Goal: Task Accomplishment & Management: Manage account settings

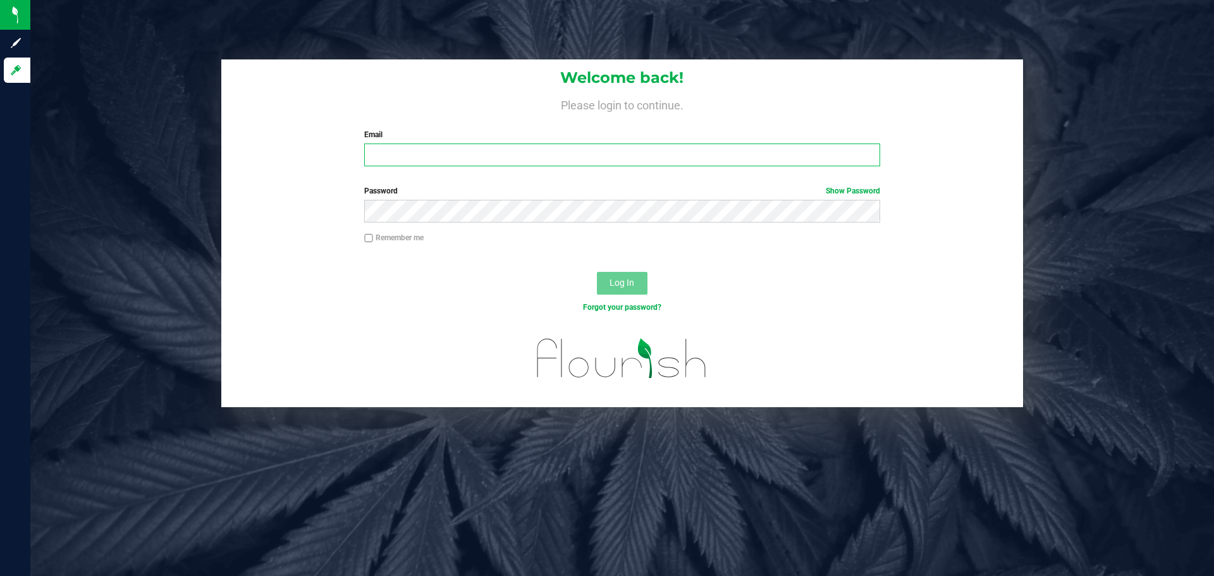
click at [402, 150] on input "Email" at bounding box center [621, 154] width 515 height 23
type input "[EMAIL_ADDRESS][DOMAIN_NAME]"
click at [597, 272] on button "Log In" at bounding box center [622, 283] width 51 height 23
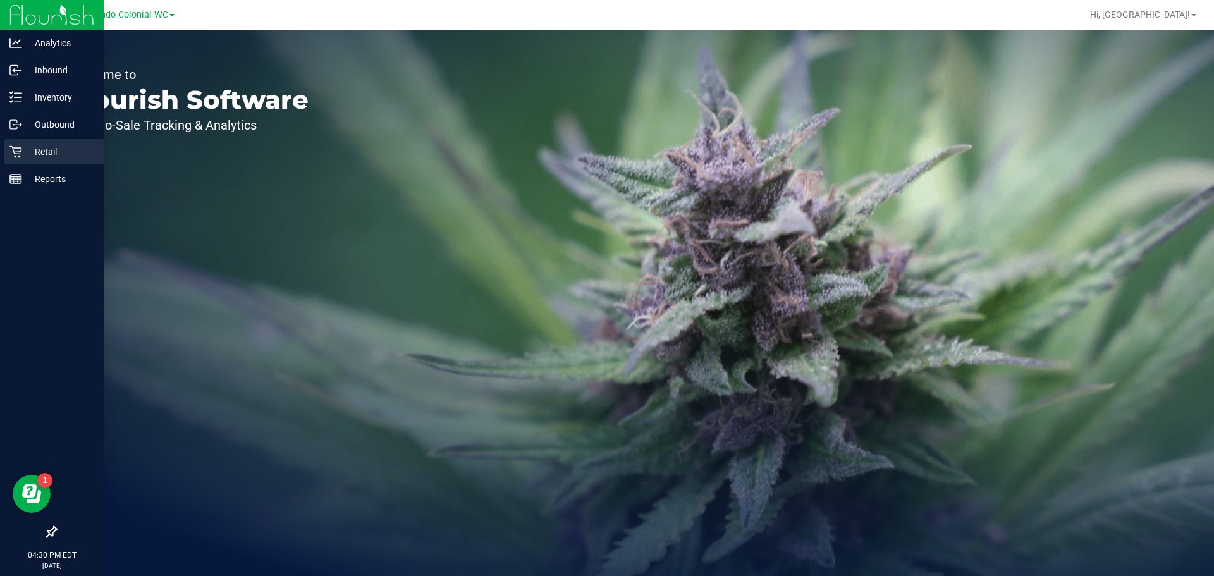
click at [51, 160] on div "Retail" at bounding box center [54, 151] width 100 height 25
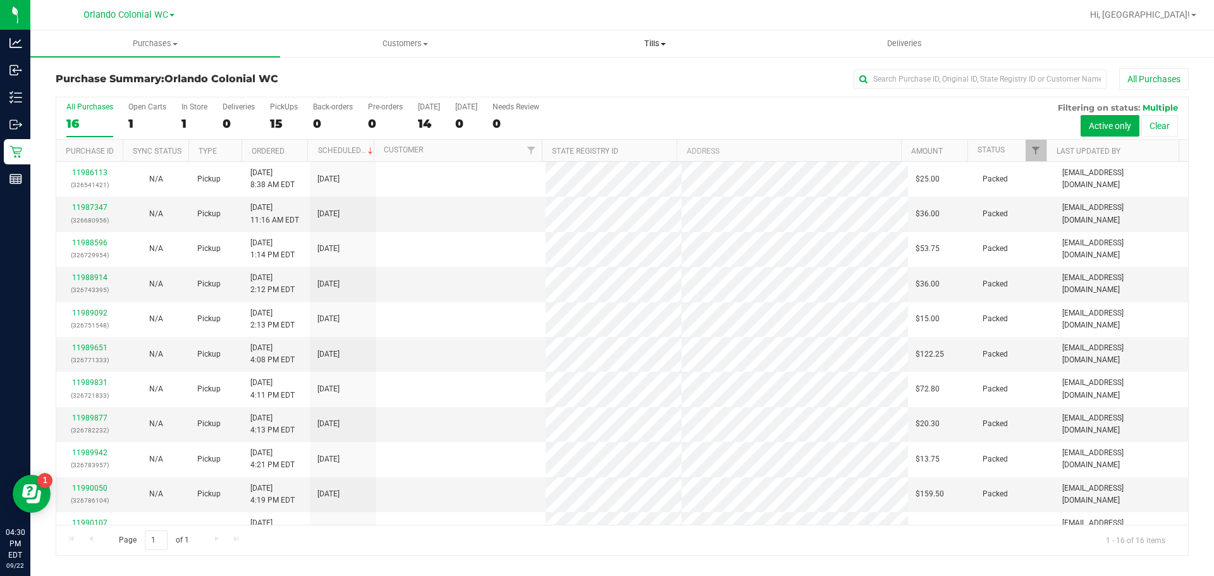
click at [658, 40] on span "Tills" at bounding box center [654, 43] width 248 height 11
click at [619, 74] on li "Manage tills" at bounding box center [655, 76] width 250 height 15
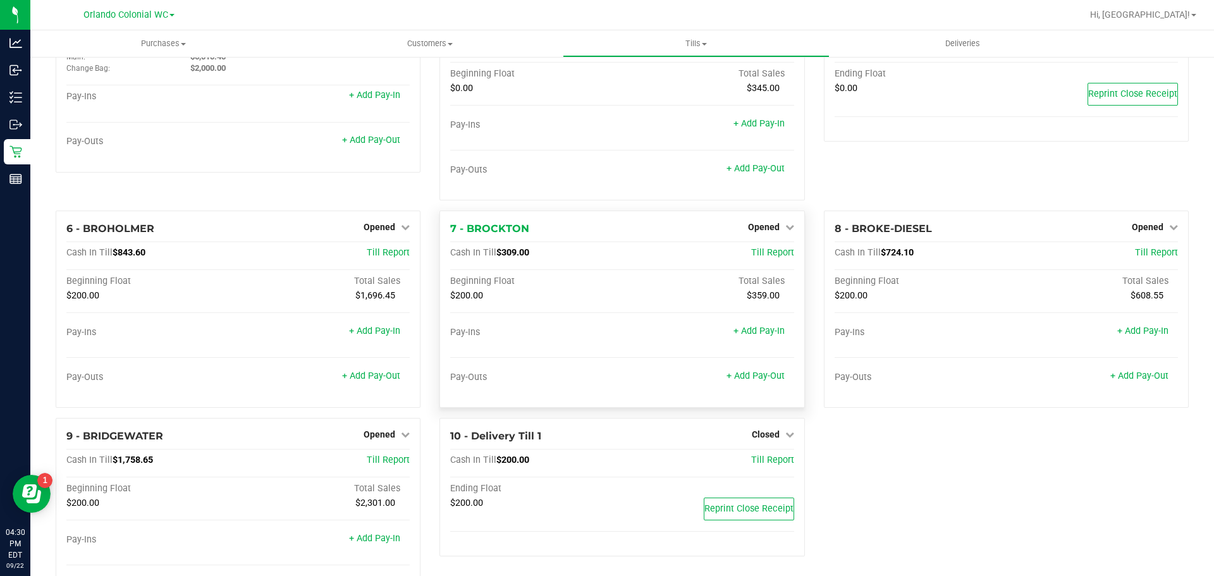
scroll to position [126, 0]
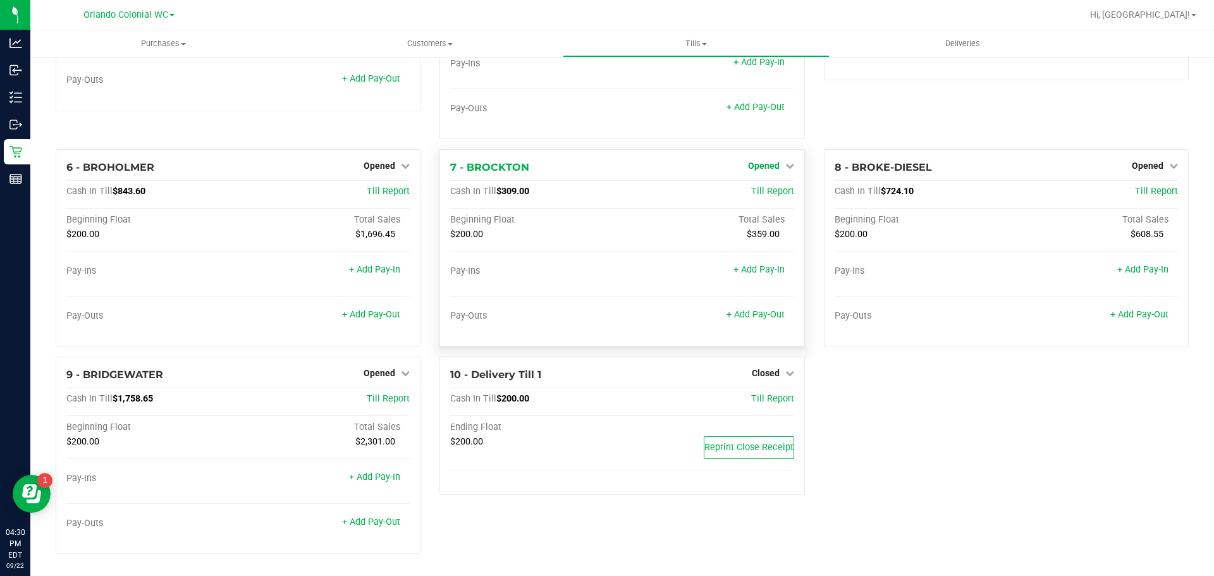
click at [767, 166] on span "Opened" at bounding box center [764, 166] width 32 height 10
click at [772, 194] on link "Close Till" at bounding box center [765, 192] width 34 height 10
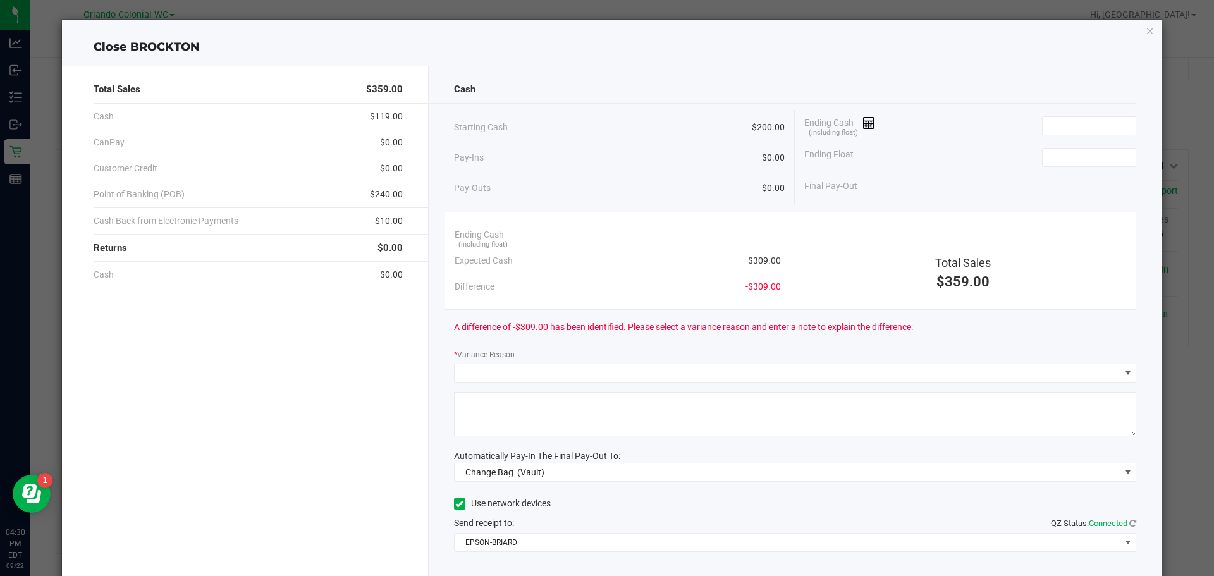
click at [762, 259] on span "$309.00" at bounding box center [764, 260] width 33 height 13
copy span "$309.00"
click at [1065, 110] on div "Ending Cash (including float)" at bounding box center [970, 126] width 332 height 32
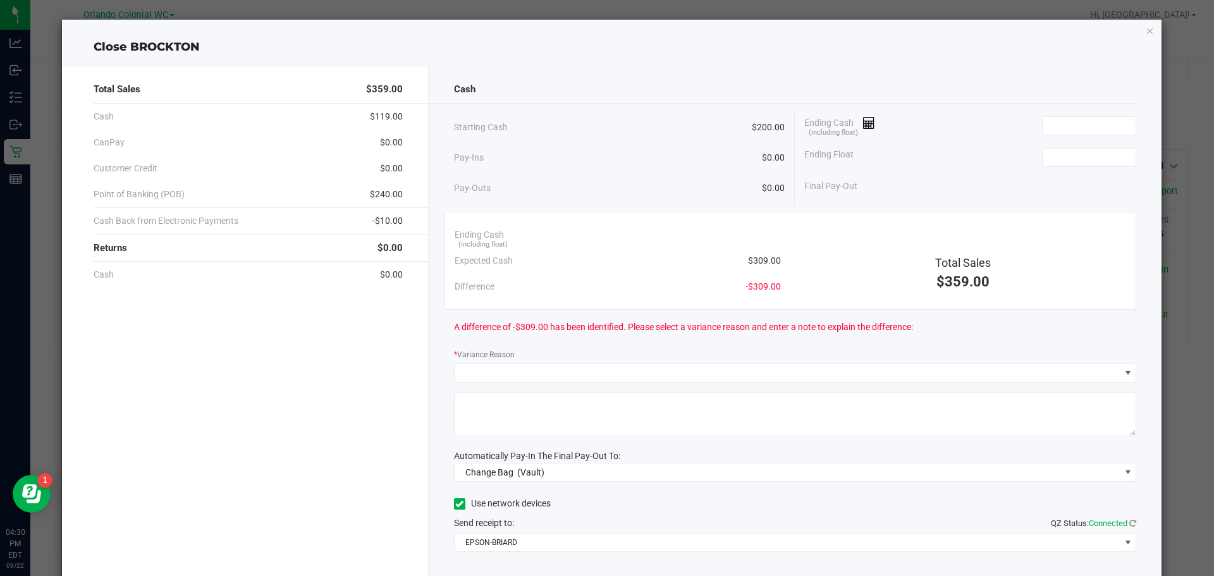
click at [1067, 137] on div "Ending Cash (including float)" at bounding box center [970, 126] width 332 height 32
click at [1068, 125] on input at bounding box center [1088, 126] width 93 height 18
paste input "309"
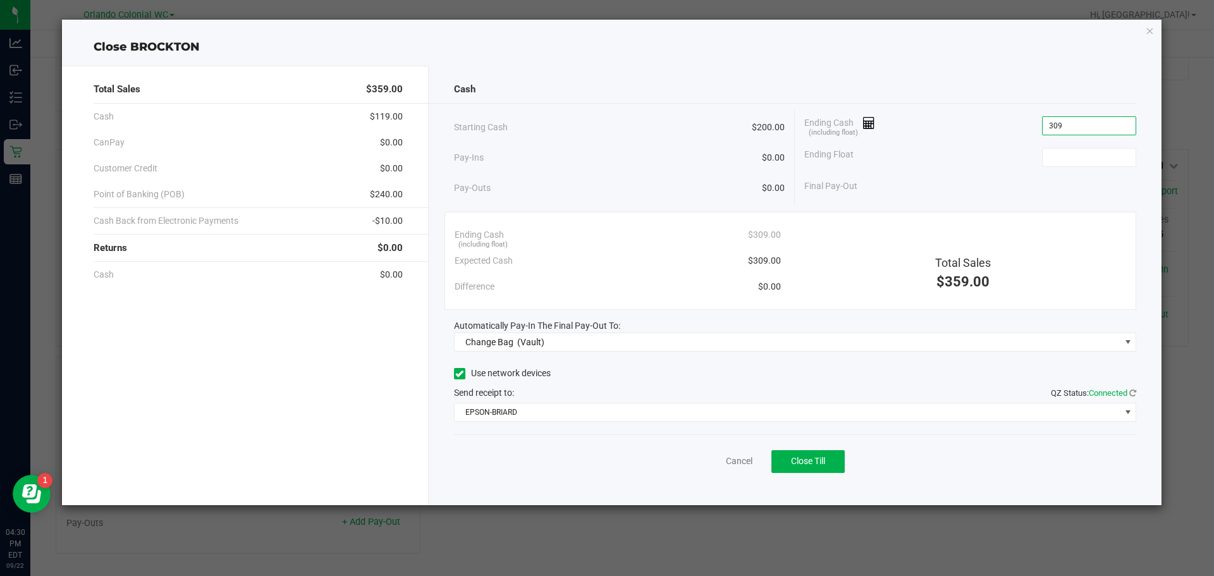
type input "$309.00"
click at [1072, 145] on div "Ending Float" at bounding box center [970, 158] width 332 height 32
click at [1073, 154] on input at bounding box center [1088, 158] width 93 height 18
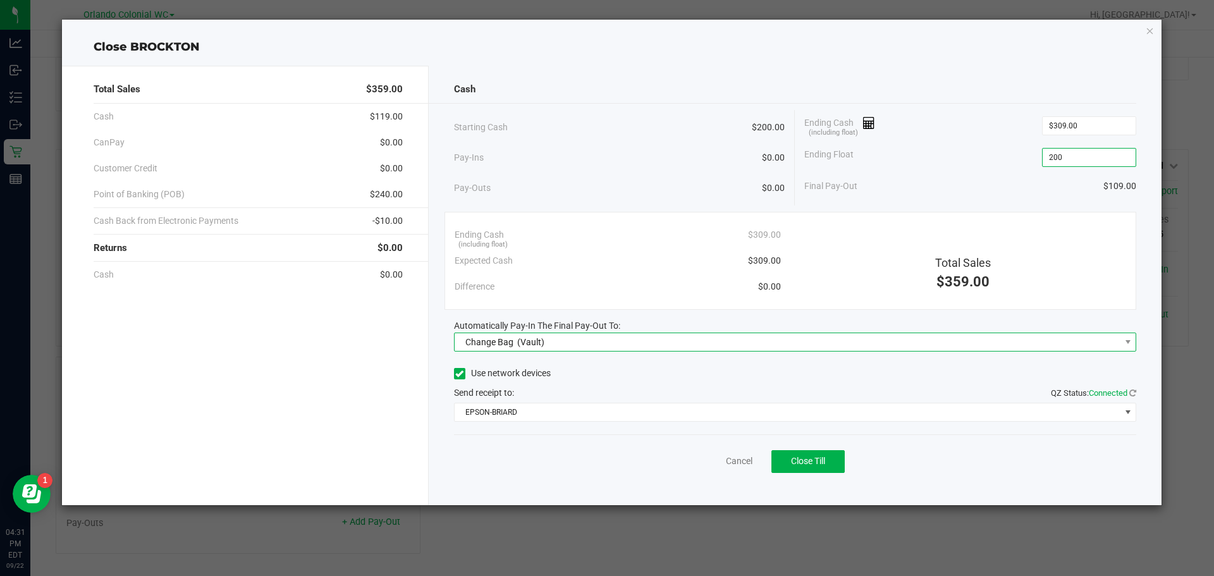
type input "$200.00"
click at [626, 346] on span "Change Bag (Vault)" at bounding box center [788, 342] width 666 height 18
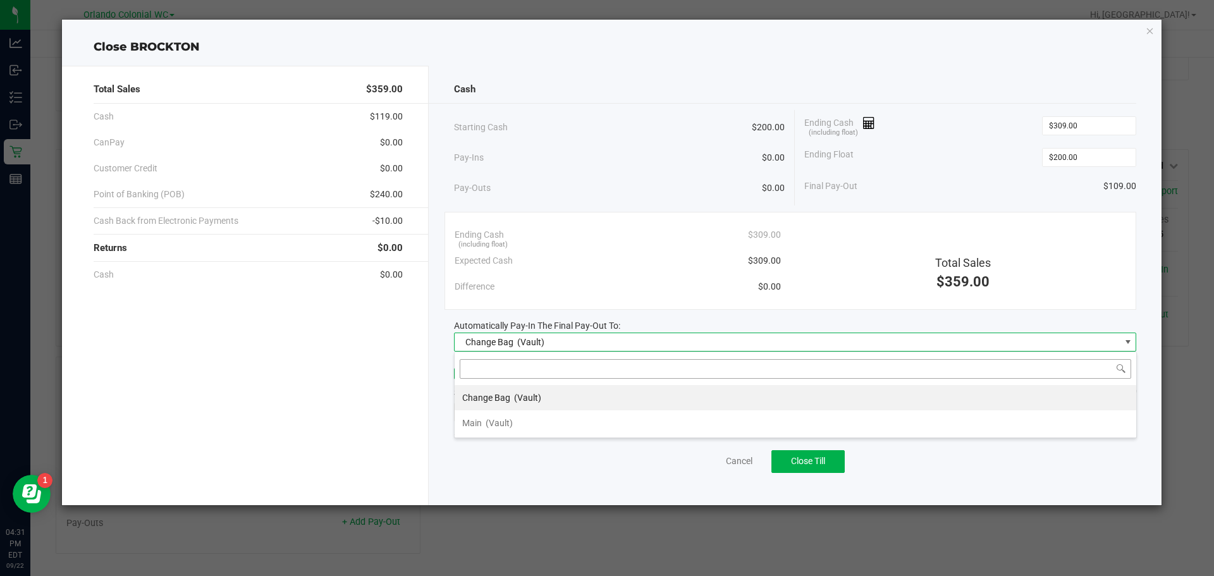
scroll to position [19, 682]
click at [506, 421] on span "(Vault)" at bounding box center [498, 423] width 27 height 10
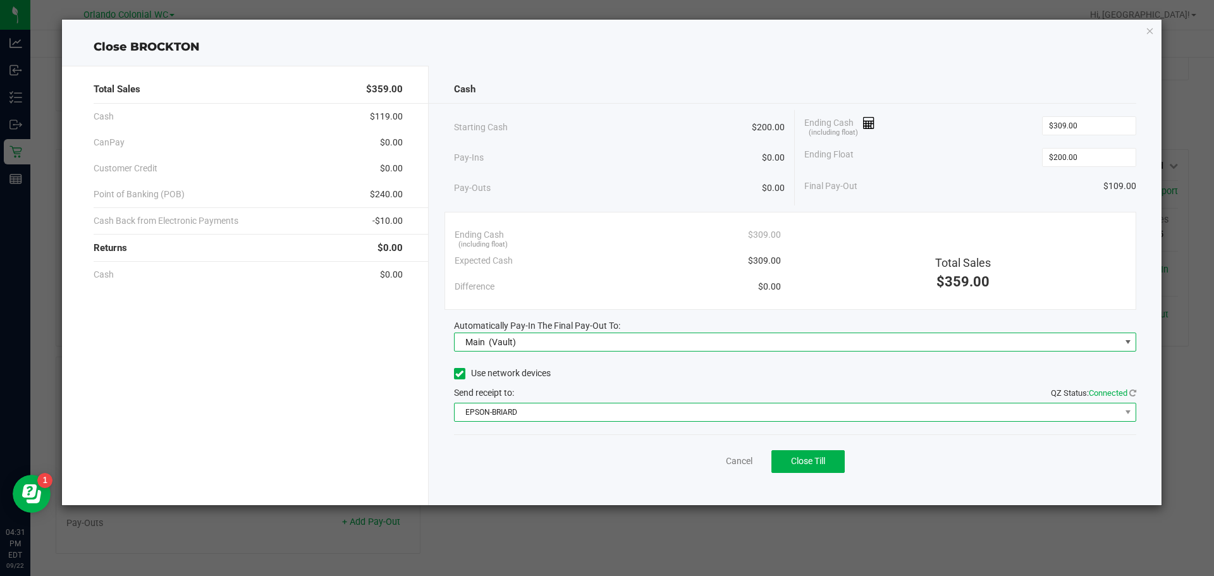
click at [534, 421] on span "EPSON-BRIARD" at bounding box center [795, 412] width 683 height 19
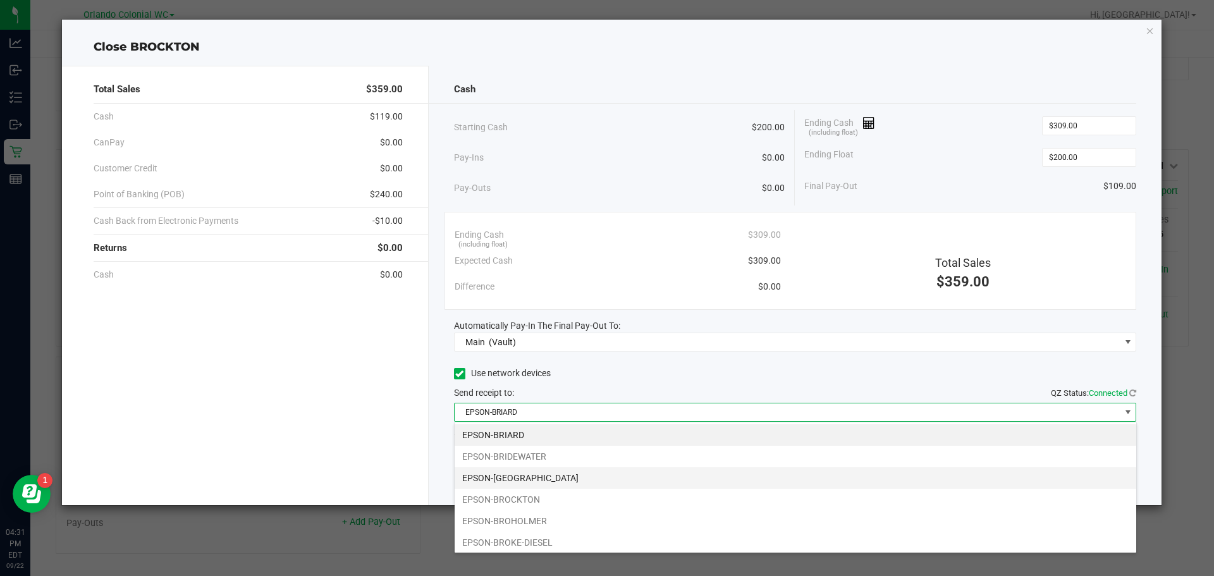
click at [546, 480] on li "EPSON-[GEOGRAPHIC_DATA]" at bounding box center [795, 477] width 681 height 21
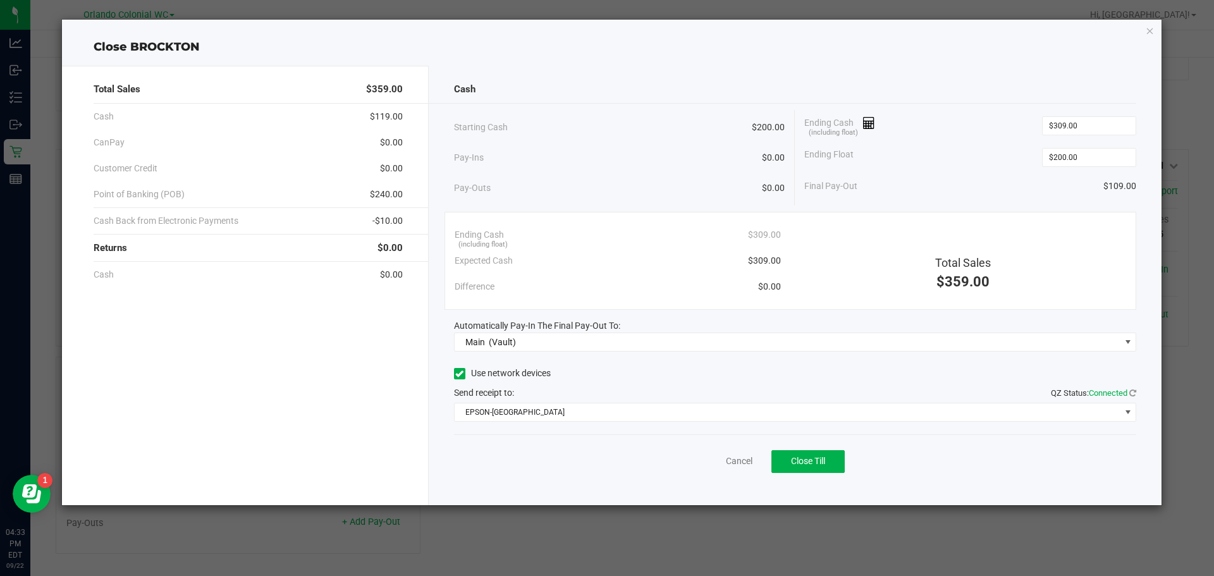
click at [282, 335] on div "Total Sales $359.00 Cash $119.00 CanPay $0.00 Customer Credit $0.00 Point of Ba…" at bounding box center [245, 285] width 367 height 439
click at [809, 463] on span "Close Till" at bounding box center [808, 461] width 34 height 10
click at [724, 465] on link "Dismiss" at bounding box center [711, 461] width 30 height 13
